Goal: Information Seeking & Learning: Learn about a topic

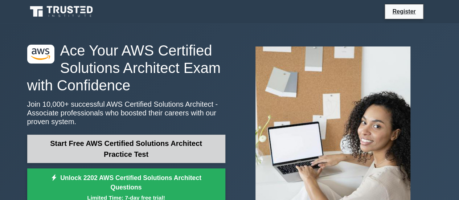
click at [116, 157] on link "Start Free AWS Certified Solutions Architect Practice Test" at bounding box center [126, 148] width 198 height 28
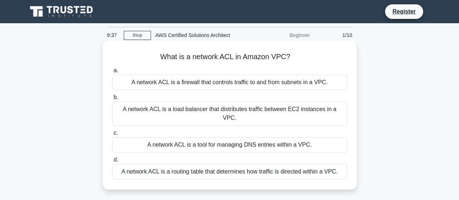
click at [193, 86] on div "A network ACL is a firewall that controls traffic to and from subnets in a VPC." at bounding box center [229, 82] width 235 height 15
click at [112, 73] on input "a. A network ACL is a firewall that controls traffic to and from subnets in a V…" at bounding box center [112, 70] width 0 height 5
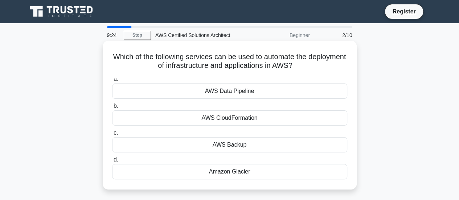
click at [206, 121] on div "AWS CloudFormation" at bounding box center [229, 117] width 235 height 15
click at [112, 108] on input "b. AWS CloudFormation" at bounding box center [112, 106] width 0 height 5
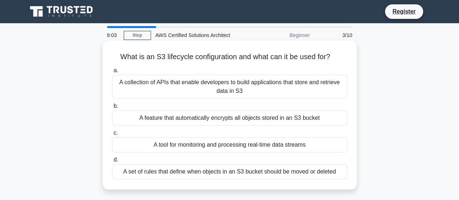
click at [196, 173] on div "A set of rules that define when objects in an S3 bucket should be moved or dele…" at bounding box center [229, 171] width 235 height 15
click at [112, 162] on input "d. A set of rules that define when objects in an S3 bucket should be moved or d…" at bounding box center [112, 159] width 0 height 5
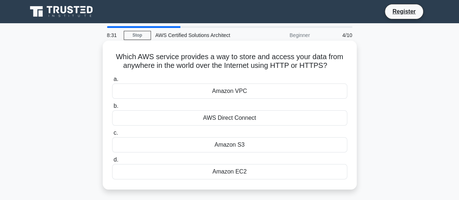
drag, startPoint x: 115, startPoint y: 57, endPoint x: 342, endPoint y: 64, distance: 227.8
click at [342, 64] on h5 "Which AWS service provides a way to store and access your data from anywhere in…" at bounding box center [229, 61] width 236 height 18
copy h5 "Which AWS service provides a way to store and access your data from anywhere in…"
click at [229, 141] on div "Amazon S3" at bounding box center [229, 144] width 235 height 15
click at [112, 135] on input "c. Amazon S3" at bounding box center [112, 132] width 0 height 5
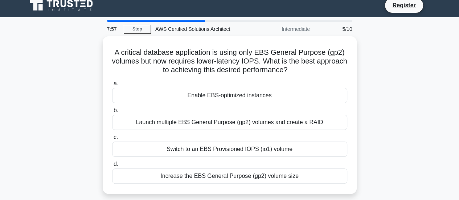
scroll to position [7, 0]
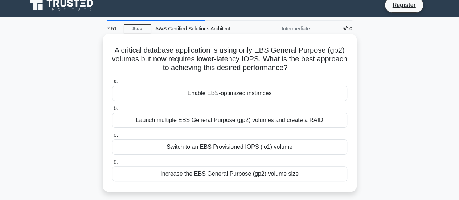
drag, startPoint x: 307, startPoint y: 67, endPoint x: 112, endPoint y: 51, distance: 194.9
click at [112, 51] on h5 "A critical database application is using only EBS General Purpose (gp2) volumes…" at bounding box center [229, 59] width 236 height 27
copy h5 "A critical database application is using only EBS General Purpose (gp2) volumes…"
click at [189, 93] on div "Enable EBS-optimized instances" at bounding box center [229, 93] width 235 height 15
click at [112, 84] on input "a. Enable EBS-optimized instances" at bounding box center [112, 81] width 0 height 5
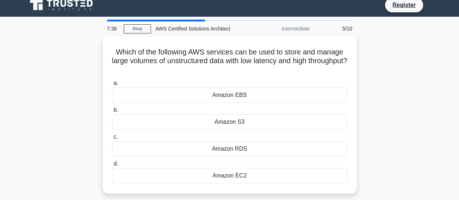
scroll to position [0, 0]
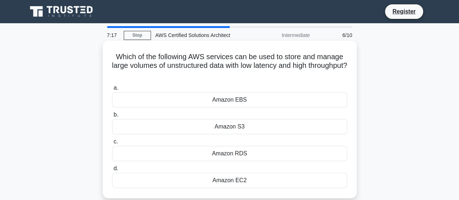
drag, startPoint x: 246, startPoint y: 75, endPoint x: 113, endPoint y: 59, distance: 133.7
click at [113, 59] on h5 "Which of the following AWS services can be used to store and manage large volum…" at bounding box center [229, 65] width 236 height 27
copy h5 "Which of the following AWS services can be used to store and manage large volum…"
click at [231, 127] on div "Amazon S3" at bounding box center [229, 126] width 235 height 15
click at [112, 117] on input "b. Amazon S3" at bounding box center [112, 114] width 0 height 5
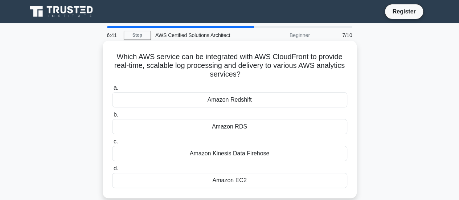
click at [237, 153] on div "Amazon Kinesis Data Firehose" at bounding box center [229, 153] width 235 height 15
click at [112, 144] on input "c. Amazon Kinesis Data Firehose" at bounding box center [112, 141] width 0 height 5
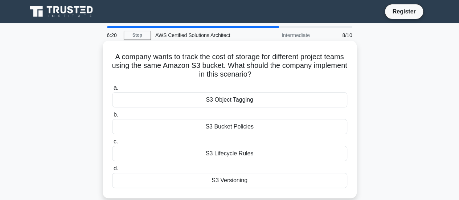
click at [227, 103] on div "S3 Object Tagging" at bounding box center [229, 99] width 235 height 15
click at [112, 90] on input "a. S3 Object Tagging" at bounding box center [112, 88] width 0 height 5
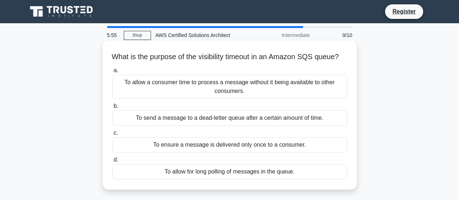
click at [203, 88] on div "To allow a consumer time to process a message without it being available to oth…" at bounding box center [229, 87] width 235 height 24
click at [112, 73] on input "a. To allow a consumer time to process a message without it being available to …" at bounding box center [112, 70] width 0 height 5
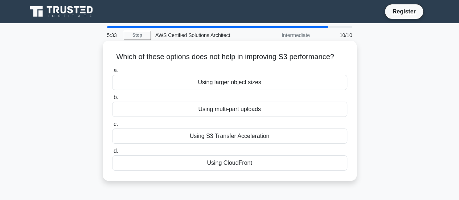
click at [216, 84] on div "Using larger object sizes" at bounding box center [229, 82] width 235 height 15
click at [112, 73] on input "a. Using larger object sizes" at bounding box center [112, 70] width 0 height 5
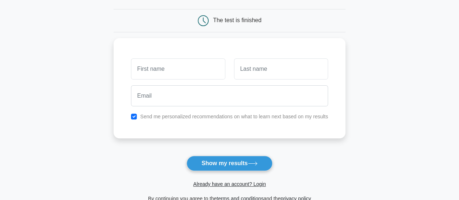
scroll to position [67, 0]
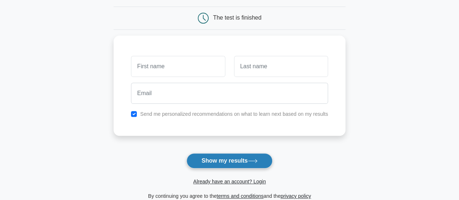
click at [225, 158] on button "Show my results" at bounding box center [229, 160] width 86 height 15
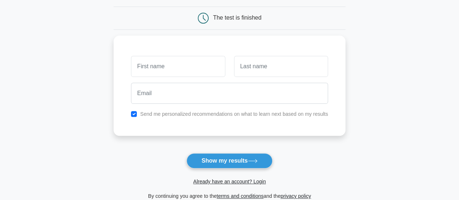
click at [179, 137] on form "Wait, there is more! Continue to see your result The test is finished and the" at bounding box center [229, 87] width 232 height 226
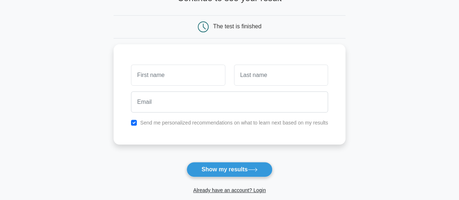
scroll to position [57, 0]
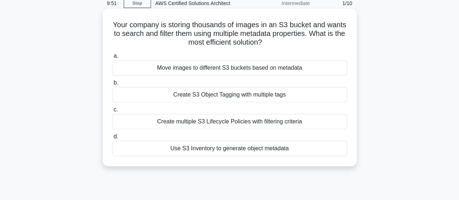
scroll to position [24, 0]
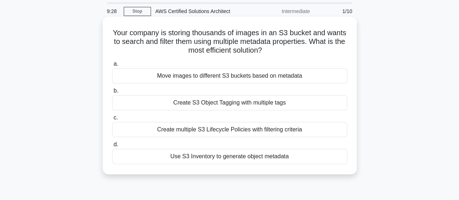
drag, startPoint x: 289, startPoint y: 51, endPoint x: 120, endPoint y: 33, distance: 169.9
click at [120, 33] on h5 "Your company is storing thousands of images in an S3 bucket and wants to search…" at bounding box center [229, 41] width 236 height 27
copy h5 "Your company is storing thousands of images in an S3 bucket and wants to search…"
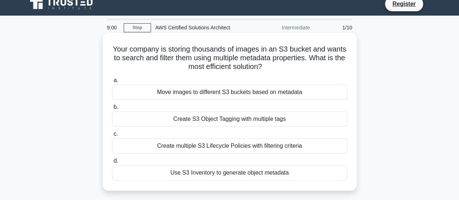
scroll to position [7, 0]
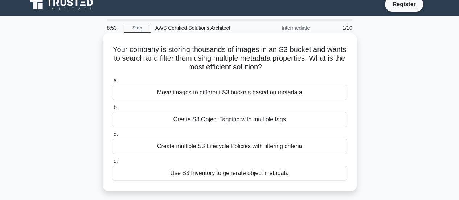
click at [211, 120] on div "Create S3 Object Tagging with multiple tags" at bounding box center [229, 119] width 235 height 15
click at [112, 110] on input "b. Create S3 Object Tagging with multiple tags" at bounding box center [112, 107] width 0 height 5
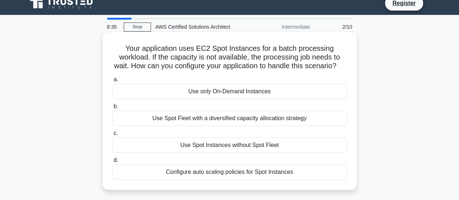
scroll to position [9, 0]
click at [154, 47] on h5 "Your application uses EC2 Spot Instances for a batch processing workload. If th…" at bounding box center [229, 56] width 236 height 27
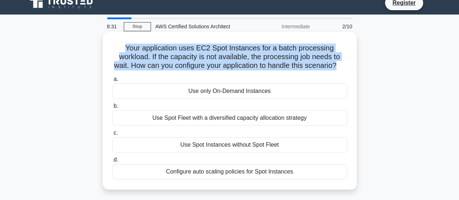
click at [154, 47] on h5 "Your application uses EC2 Spot Instances for a batch processing workload. If th…" at bounding box center [229, 56] width 236 height 27
copy div "Your application uses EC2 Spot Instances for a batch processing workload. If th…"
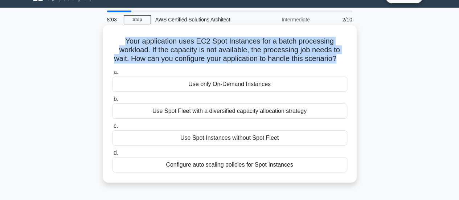
scroll to position [16, 0]
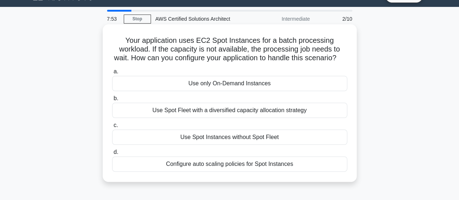
click at [227, 171] on div "Configure auto scaling policies for Spot Instances" at bounding box center [229, 163] width 235 height 15
click at [112, 154] on input "d. Configure auto scaling policies for Spot Instances" at bounding box center [112, 152] width 0 height 5
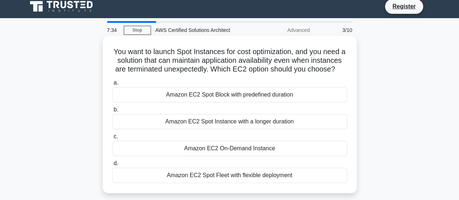
scroll to position [6, 0]
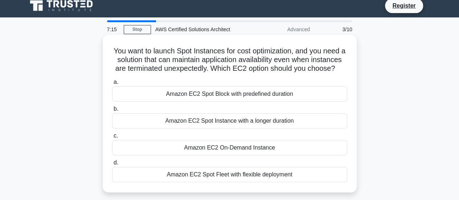
click at [236, 101] on div "Amazon EC2 Spot Block with predefined duration" at bounding box center [229, 93] width 235 height 15
click at [112, 84] on input "a. Amazon EC2 Spot Block with predefined duration" at bounding box center [112, 82] width 0 height 5
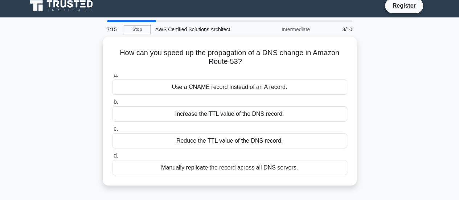
scroll to position [0, 0]
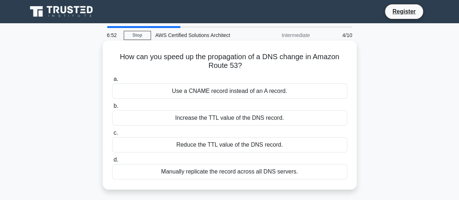
click at [233, 96] on div "Use a CNAME record instead of an A record." at bounding box center [229, 90] width 235 height 15
click at [112, 82] on input "a. Use a CNAME record instead of an A record." at bounding box center [112, 79] width 0 height 5
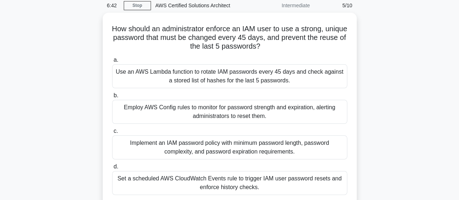
scroll to position [30, 0]
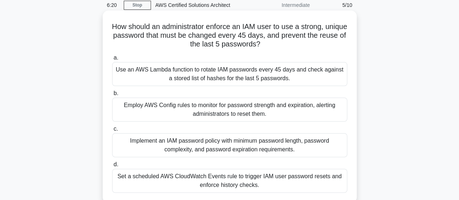
click at [203, 147] on div "Implement an IAM password policy with minimum password length, password complex…" at bounding box center [229, 145] width 235 height 24
click at [112, 131] on input "c. Implement an IAM password policy with minimum password length, password comp…" at bounding box center [112, 129] width 0 height 5
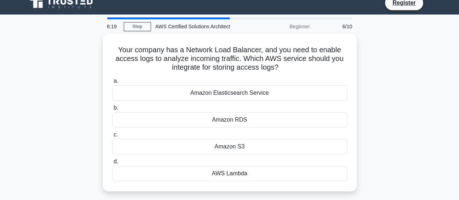
scroll to position [0, 0]
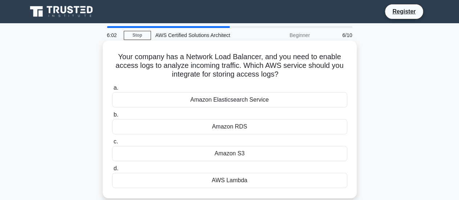
click at [259, 75] on h5 "Your company has a Network Load Balancer, and you need to enable access logs to…" at bounding box center [229, 65] width 236 height 27
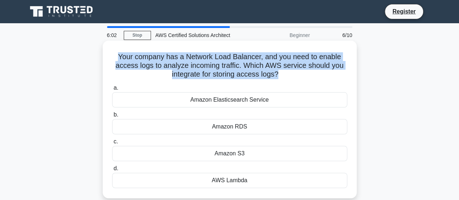
click at [259, 75] on h5 "Your company has a Network Load Balancer, and you need to enable access logs to…" at bounding box center [229, 65] width 236 height 27
copy div "Your company has a Network Load Balancer, and you need to enable access logs to…"
drag, startPoint x: 160, startPoint y: 96, endPoint x: 251, endPoint y: 178, distance: 122.7
click at [251, 178] on div "a. Amazon Elasticsearch Service b. Amazon RDS c. d." at bounding box center [230, 135] width 244 height 107
copy div "Amazon Elasticsearch Service b. Amazon RDS c. Amazon S3 d. AWS Lambda"
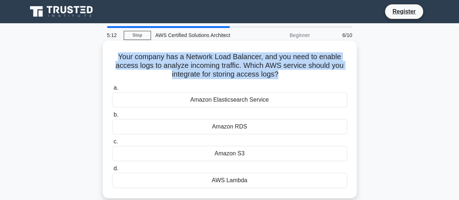
click at [251, 134] on div "a. Amazon Elasticsearch Service b. Amazon RDS c. d." at bounding box center [230, 135] width 244 height 107
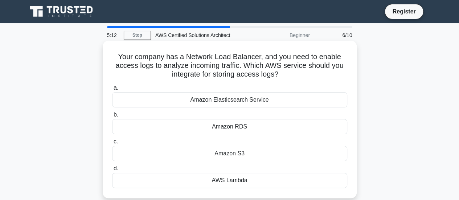
click at [246, 158] on div "Amazon S3" at bounding box center [229, 153] width 235 height 15
click at [112, 144] on input "c. Amazon S3" at bounding box center [112, 141] width 0 height 5
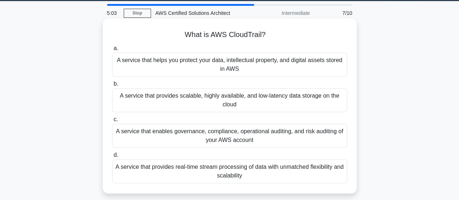
scroll to position [35, 0]
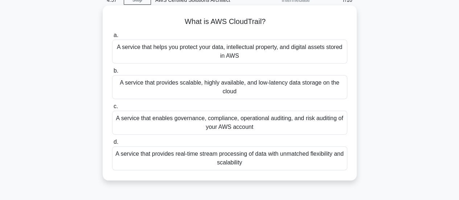
click at [247, 120] on div "A service that enables governance, compliance, operational auditing, and risk a…" at bounding box center [229, 123] width 235 height 24
click at [112, 109] on input "c. A service that enables governance, compliance, operational auditing, and ris…" at bounding box center [112, 106] width 0 height 5
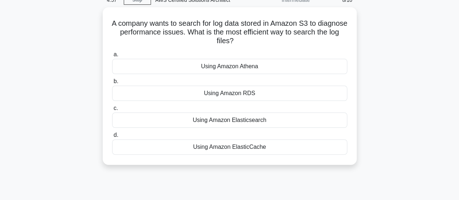
scroll to position [0, 0]
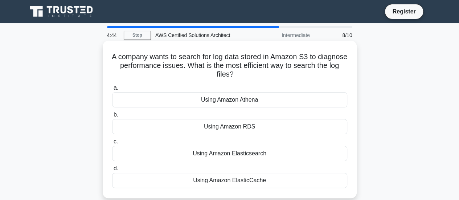
click at [253, 101] on div "Using Amazon Athena" at bounding box center [229, 99] width 235 height 15
click at [112, 90] on input "a. Using Amazon Athena" at bounding box center [112, 88] width 0 height 5
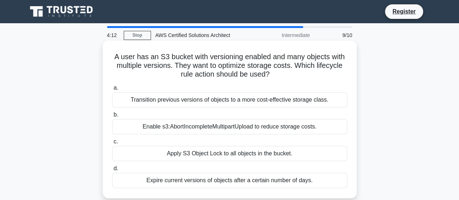
drag, startPoint x: 114, startPoint y: 55, endPoint x: 278, endPoint y: 76, distance: 166.0
click at [278, 76] on h5 "A user has an S3 bucket with versioning enabled and many objects with multiple …" at bounding box center [229, 65] width 236 height 27
click at [278, 76] on icon at bounding box center [274, 73] width 9 height 7
drag, startPoint x: 112, startPoint y: 57, endPoint x: 314, endPoint y: 175, distance: 233.8
click at [314, 175] on div "A user has an S3 bucket with versioning enabled and many objects with multiple …" at bounding box center [229, 119] width 248 height 152
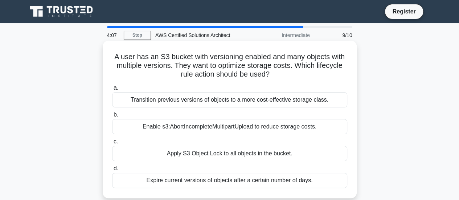
copy div "A user has an S3 bucket with versioning enabled and many objects with multiple …"
click at [225, 104] on div "Transition previous versions of objects to a more cost-effective storage class." at bounding box center [229, 99] width 235 height 15
click at [112, 90] on input "a. Transition previous versions of objects to a more cost-effective storage cla…" at bounding box center [112, 88] width 0 height 5
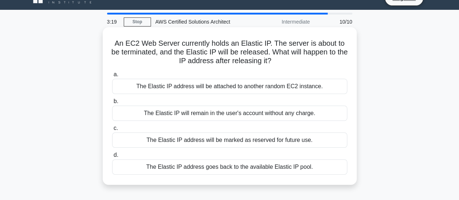
scroll to position [14, 0]
drag, startPoint x: 115, startPoint y: 41, endPoint x: 319, endPoint y: 172, distance: 242.6
click at [319, 172] on div "An EC2 Web Server currently holds an Elastic IP. The server is about to be term…" at bounding box center [229, 106] width 248 height 152
copy div "An EC2 Web Server currently holds an Elastic IP. The server is about to be term…"
click at [237, 100] on label "b. The Elastic IP will remain in the user's account without any charge." at bounding box center [229, 108] width 235 height 24
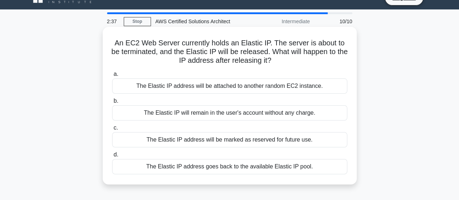
click at [112, 100] on input "b. The Elastic IP will remain in the user's account without any charge." at bounding box center [112, 101] width 0 height 5
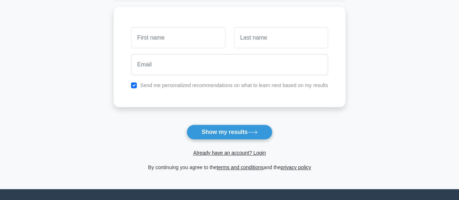
scroll to position [98, 0]
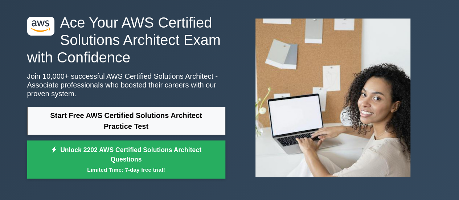
scroll to position [31, 0]
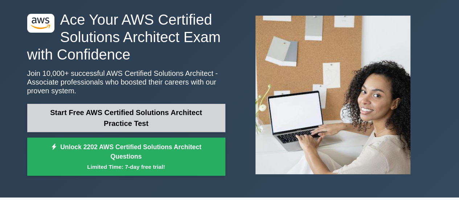
click at [125, 127] on link "Start Free AWS Certified Solutions Architect Practice Test" at bounding box center [126, 118] width 198 height 28
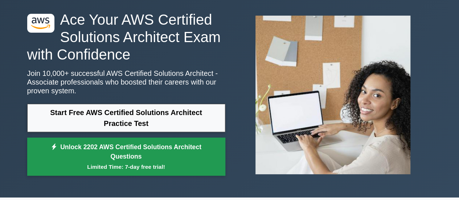
click at [120, 154] on link "Unlock 2202 AWS Certified Solutions Architect Questions Limited Time: 7-day fre…" at bounding box center [126, 156] width 198 height 38
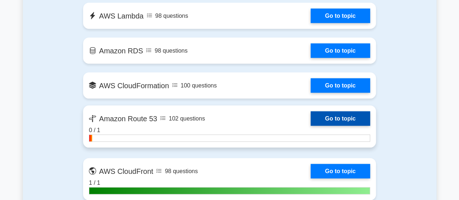
scroll to position [705, 0]
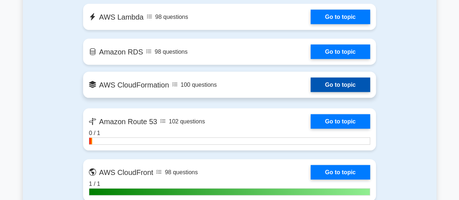
click at [344, 85] on link "Go to topic" at bounding box center [339, 85] width 59 height 14
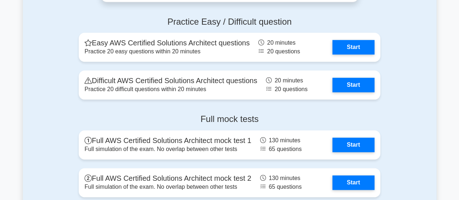
scroll to position [1746, 0]
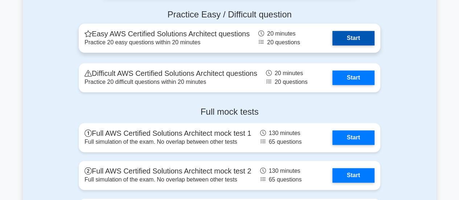
click at [349, 39] on link "Start" at bounding box center [353, 38] width 42 height 14
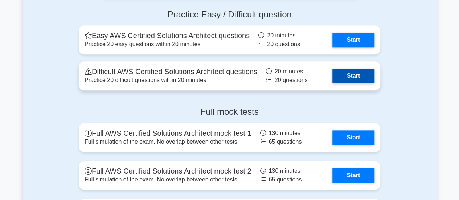
click at [342, 80] on link "Start" at bounding box center [353, 76] width 42 height 14
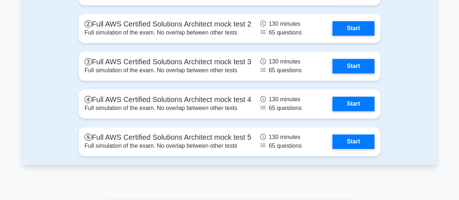
scroll to position [1906, 0]
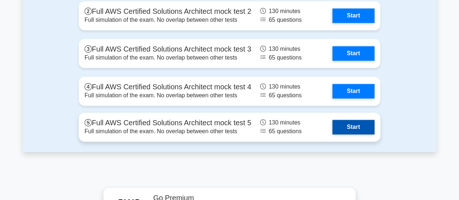
click at [362, 129] on link "Start" at bounding box center [353, 127] width 42 height 14
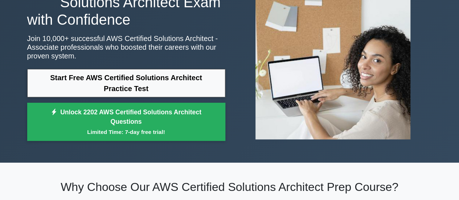
scroll to position [0, 0]
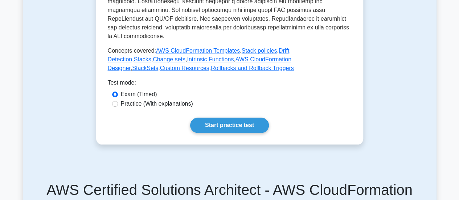
scroll to position [332, 0]
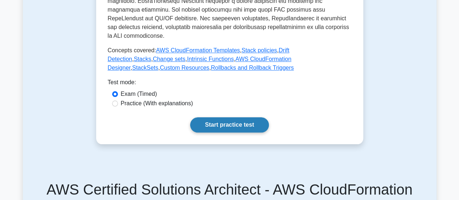
click at [219, 131] on link "Start practice test" at bounding box center [229, 124] width 79 height 15
